Goal: Information Seeking & Learning: Learn about a topic

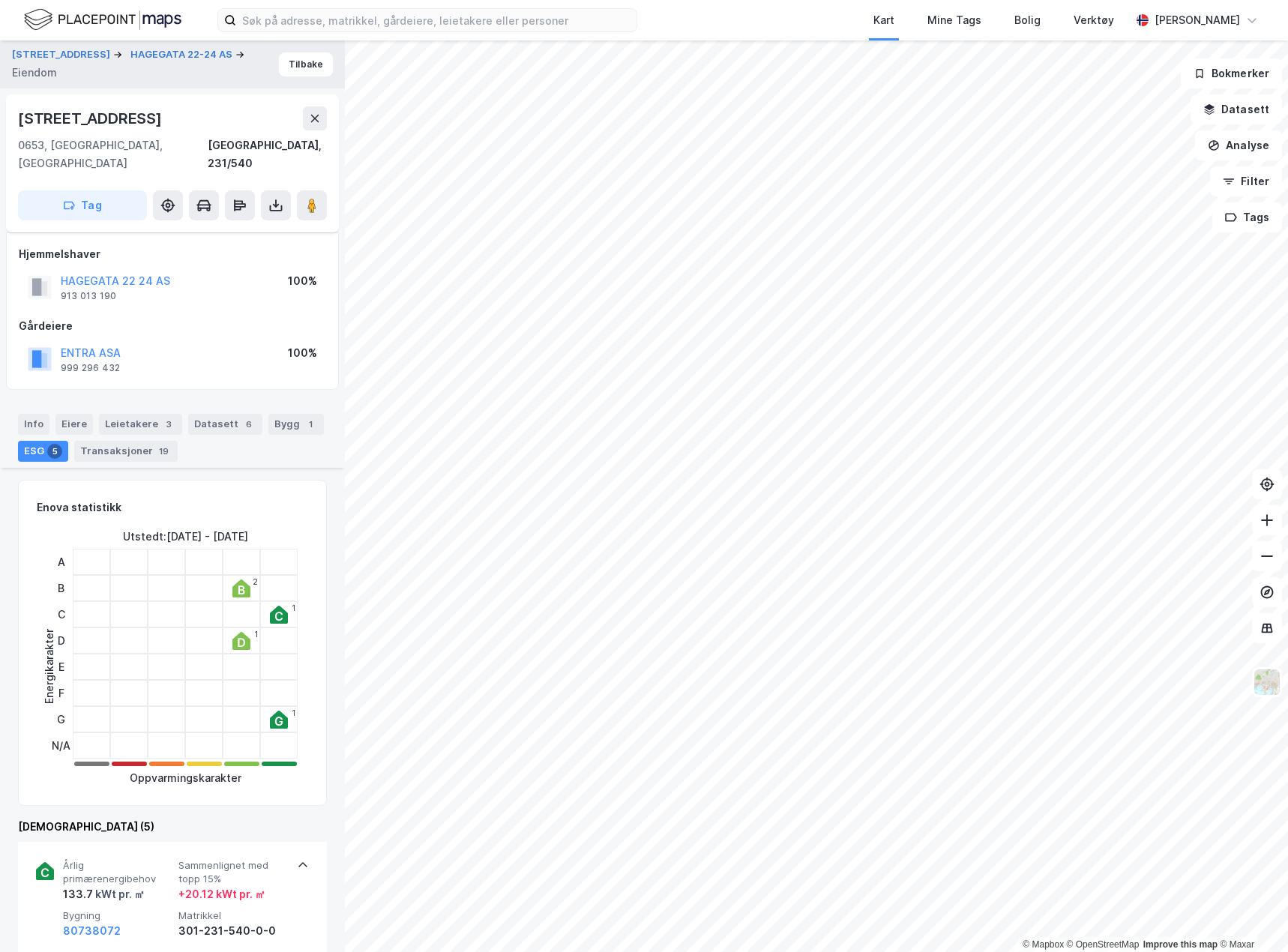
scroll to position [525, 0]
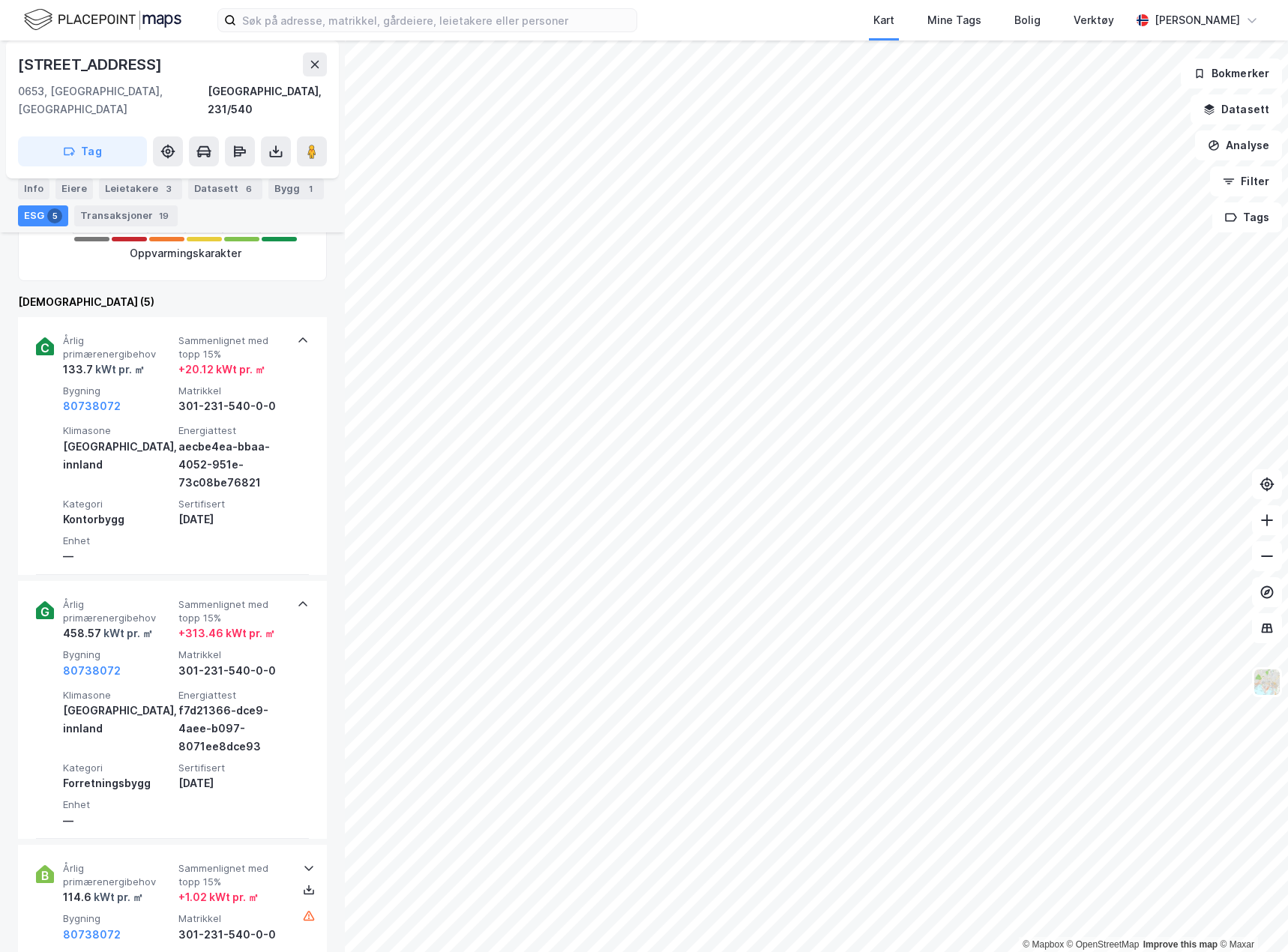
click at [84, 25] on img at bounding box center [102, 20] width 157 height 26
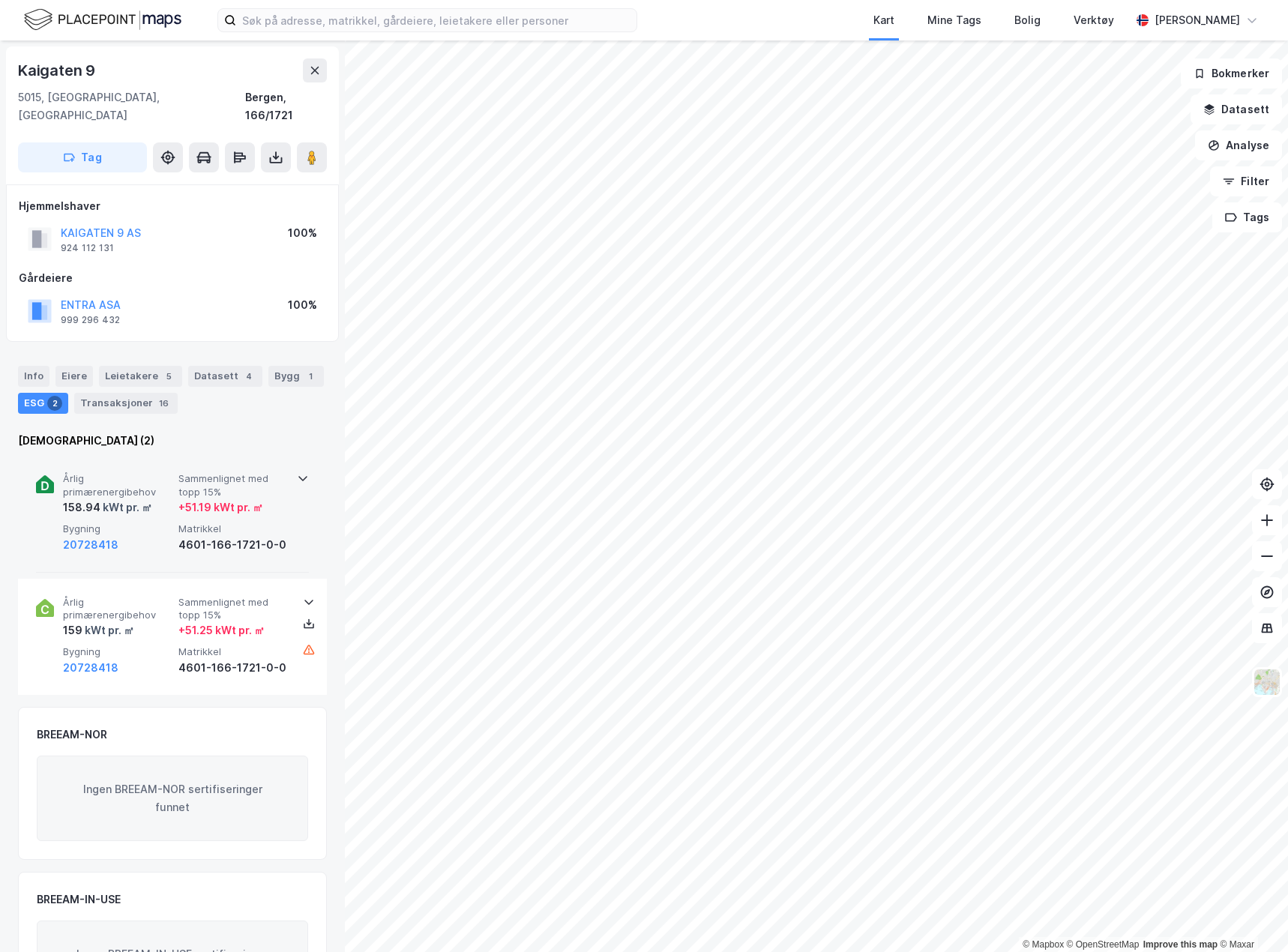
click at [170, 498] on div "158.94 kWt pr. ㎡" at bounding box center [118, 507] width 109 height 18
